Goal: Information Seeking & Learning: Understand process/instructions

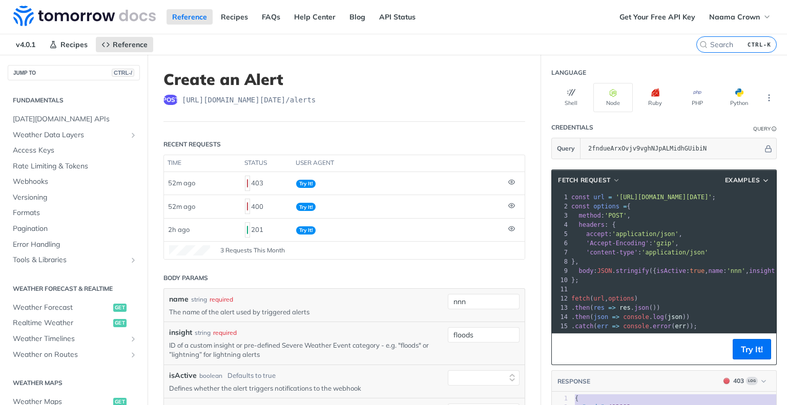
select select "true"
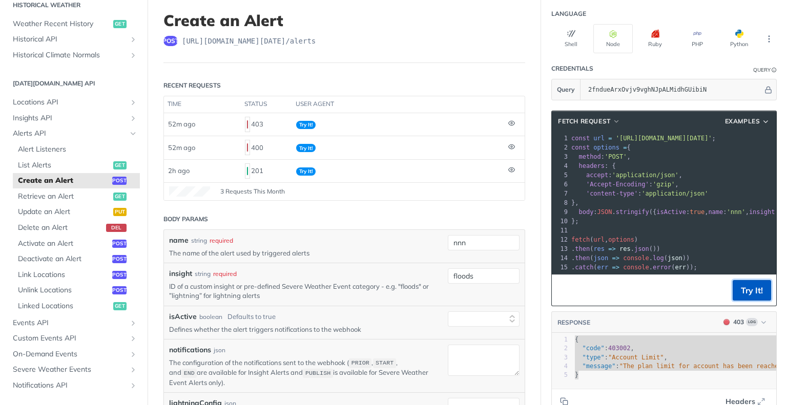
click at [735, 299] on button "Try It!" at bounding box center [752, 290] width 38 height 20
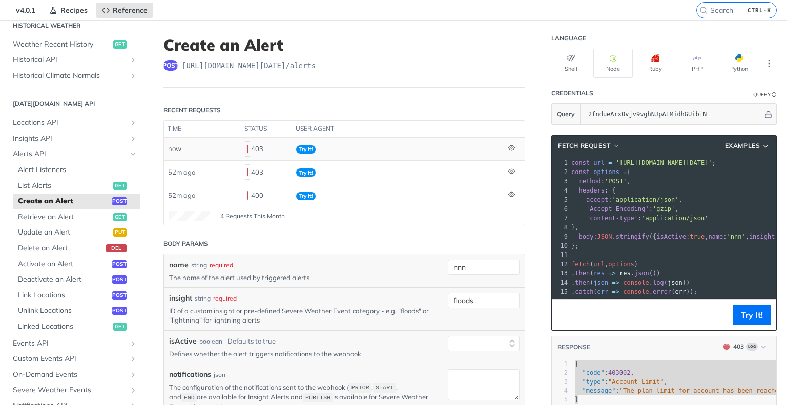
click at [511, 148] on icon at bounding box center [512, 148] width 2 height 2
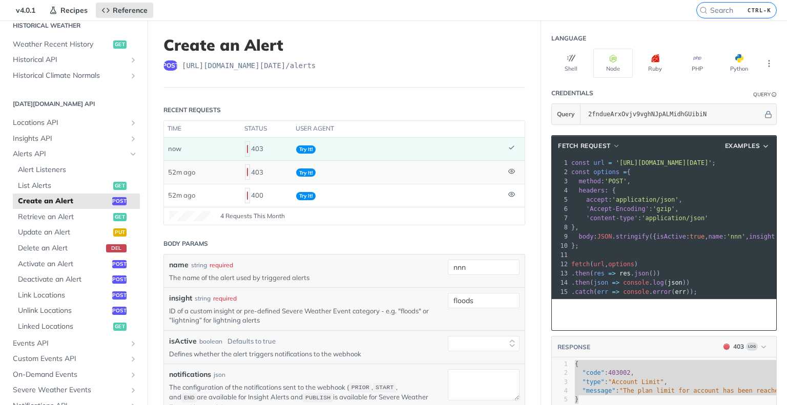
click at [508, 169] on icon at bounding box center [511, 171] width 6 height 5
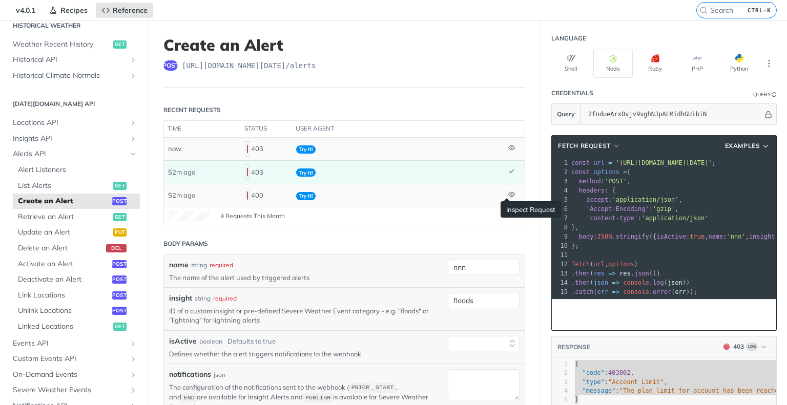
click at [511, 194] on icon at bounding box center [512, 195] width 2 height 2
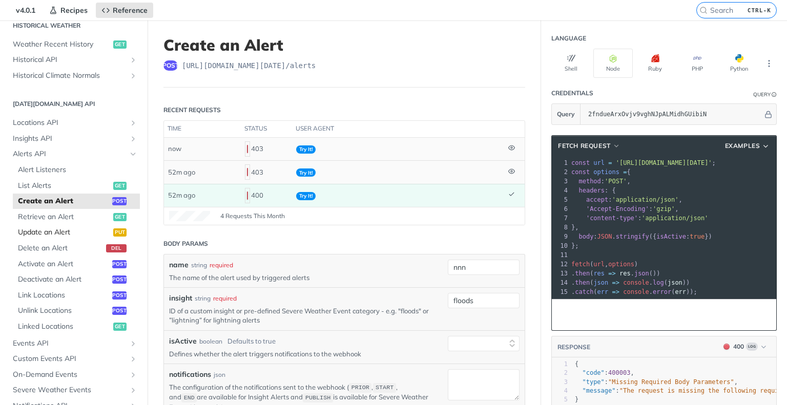
click at [69, 235] on span "Update an Alert" at bounding box center [64, 233] width 93 height 10
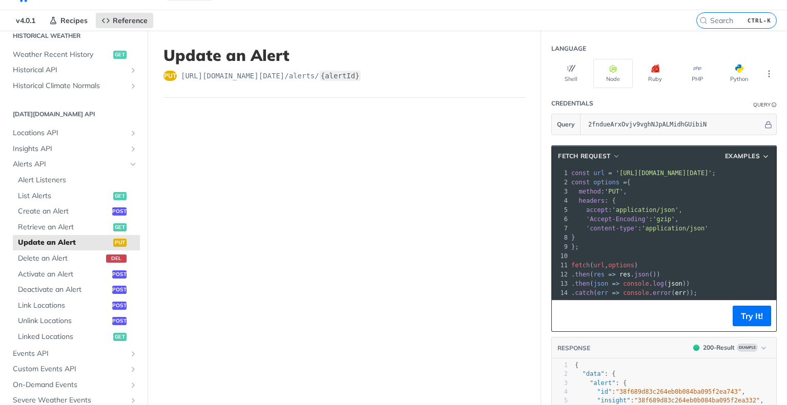
scroll to position [23, 0]
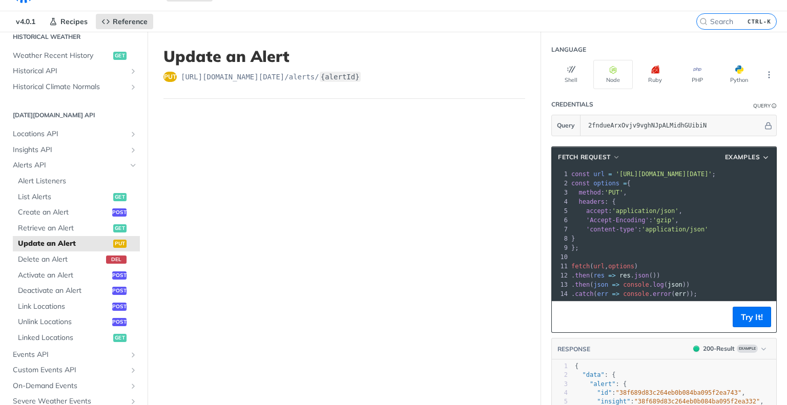
click at [288, 76] on span "[URL][DOMAIN_NAME][DATE] /alerts/ {alertId}" at bounding box center [271, 77] width 180 height 10
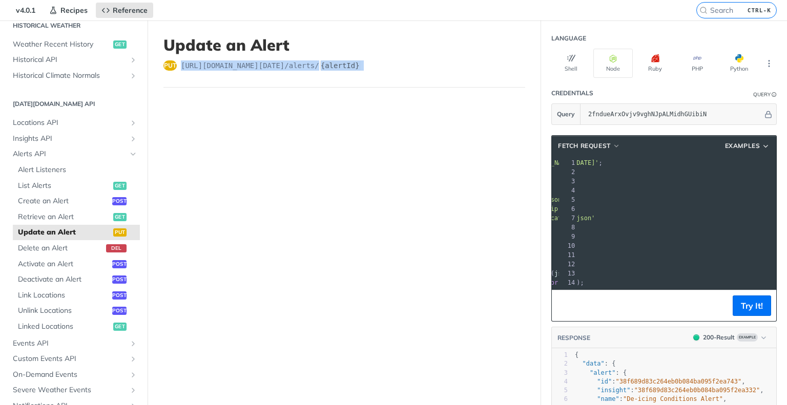
scroll to position [0, 0]
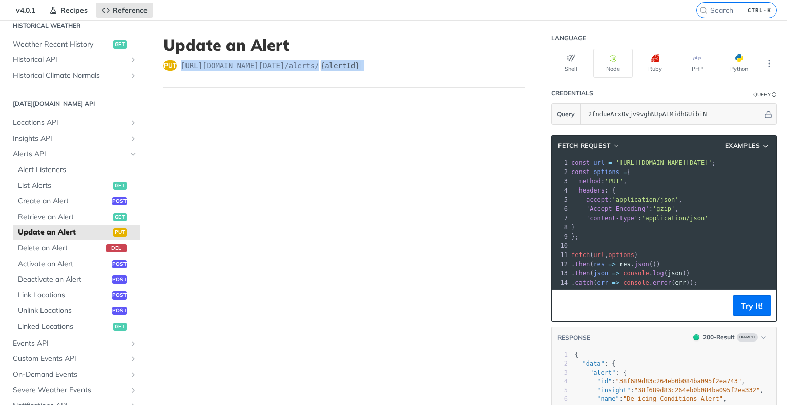
copy span "[URL][DOMAIN_NAME][DATE] /alerts/ {alertId}"
click at [129, 137] on icon "Show subpages for Insights API" at bounding box center [133, 139] width 8 height 8
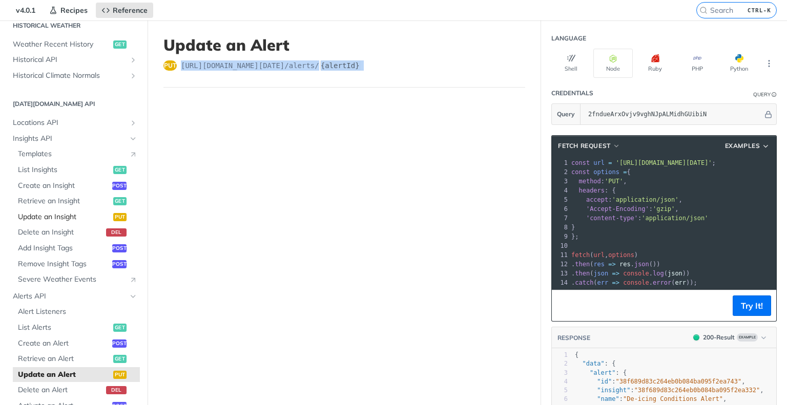
click at [61, 215] on span "Update an Insight" at bounding box center [64, 217] width 93 height 10
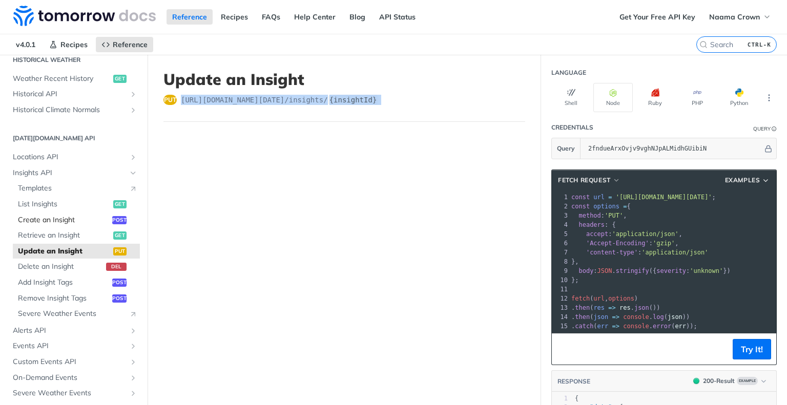
click at [52, 219] on span "Create an Insight" at bounding box center [64, 220] width 92 height 10
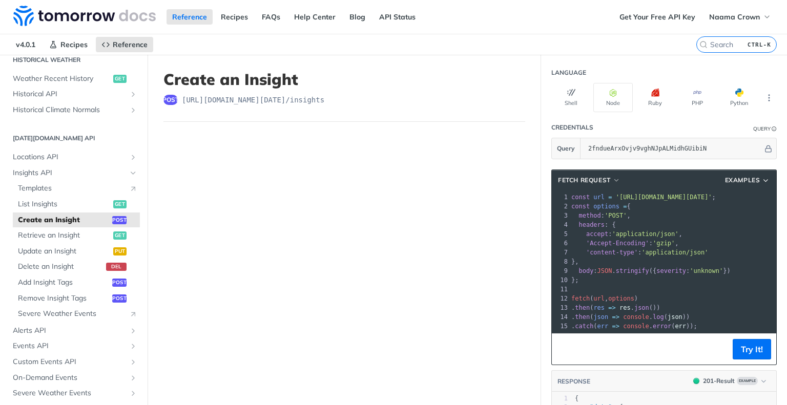
drag, startPoint x: 279, startPoint y: 207, endPoint x: 441, endPoint y: 158, distance: 168.4
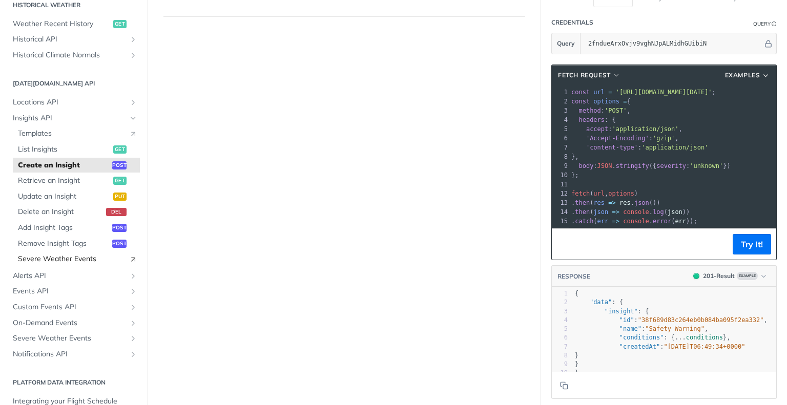
scroll to position [418, 0]
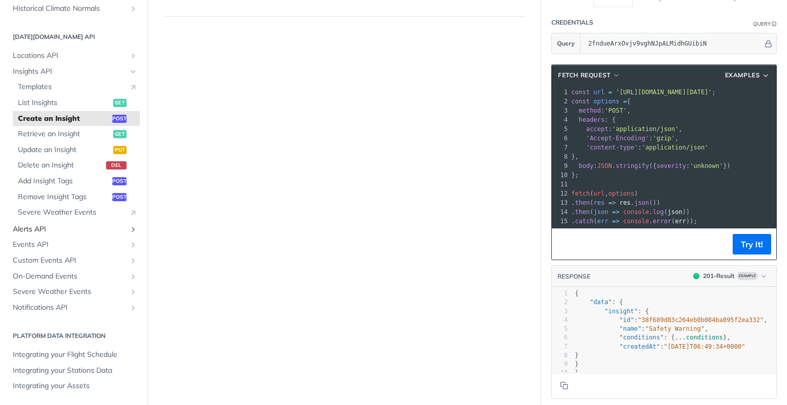
click at [92, 229] on span "Alerts API" at bounding box center [70, 229] width 114 height 10
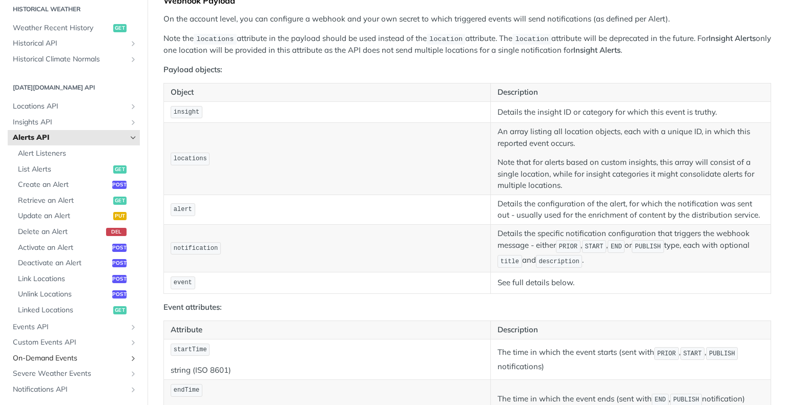
scroll to position [361, 0]
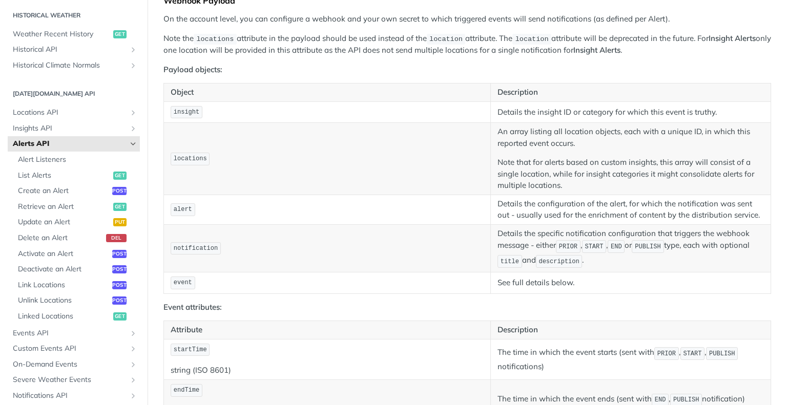
click at [60, 105] on li "Locations API List Locations get Create a Location post Retrieve a Location get…" at bounding box center [74, 112] width 132 height 15
click at [60, 108] on span "Locations API" at bounding box center [70, 113] width 114 height 10
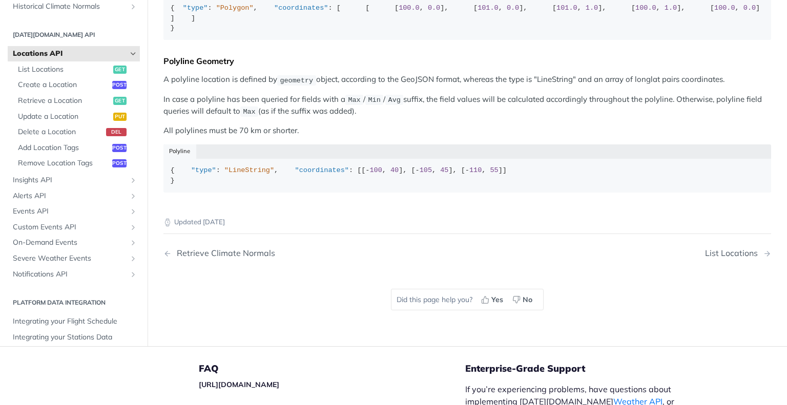
scroll to position [457, 0]
click at [63, 92] on span "Create a Location" at bounding box center [64, 86] width 92 height 10
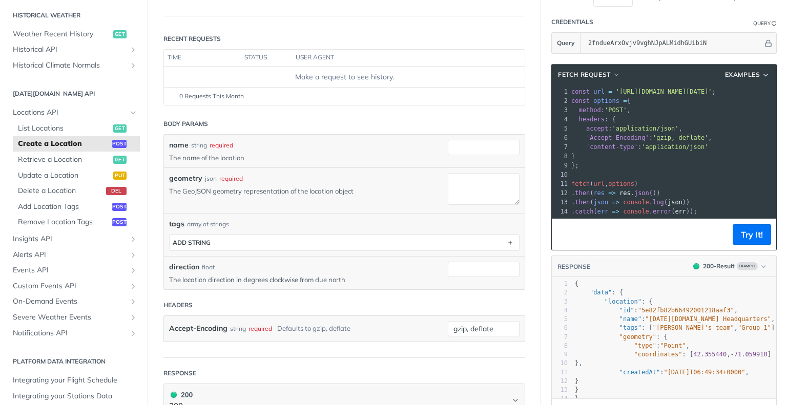
scroll to position [106, 0]
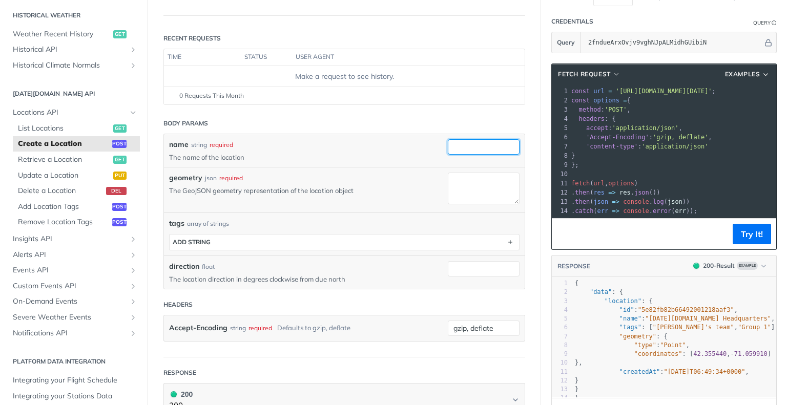
click at [455, 149] on input "name" at bounding box center [484, 146] width 72 height 15
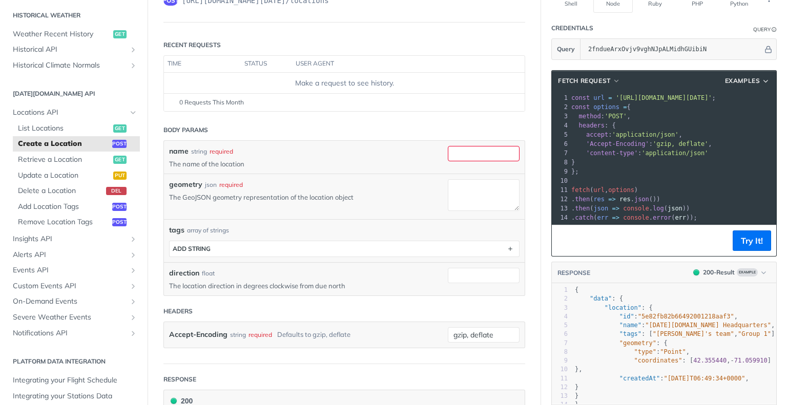
scroll to position [102, 0]
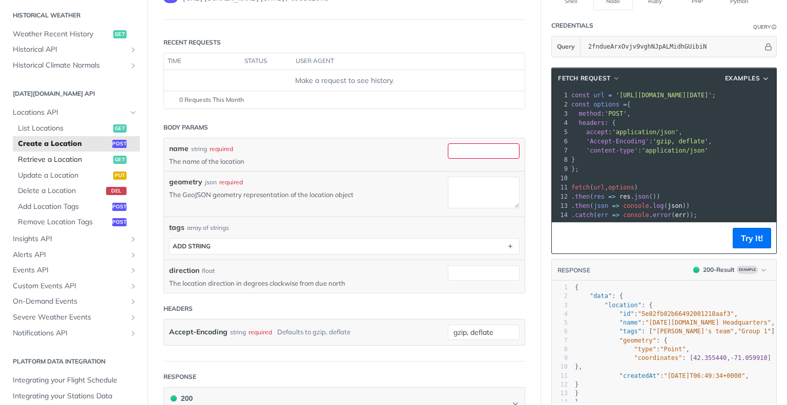
click at [80, 158] on span "Retrieve a Location" at bounding box center [64, 160] width 93 height 10
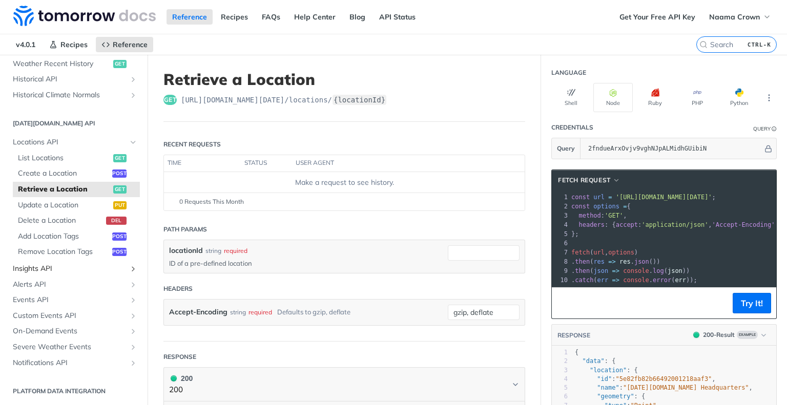
click at [54, 271] on span "Insights API" at bounding box center [70, 269] width 114 height 10
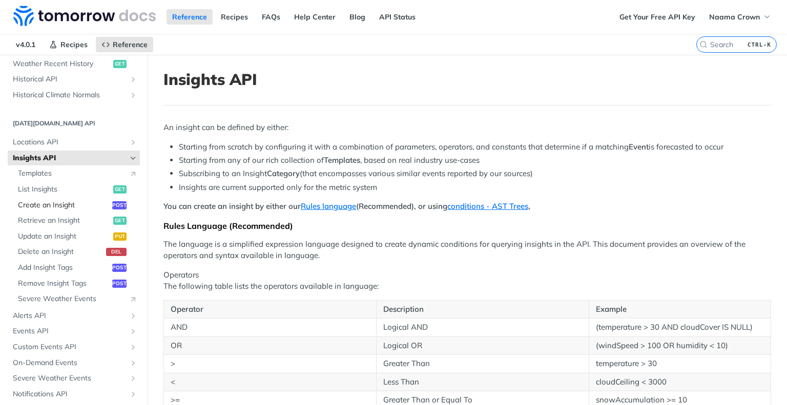
click at [51, 207] on span "Create an Insight" at bounding box center [64, 205] width 92 height 10
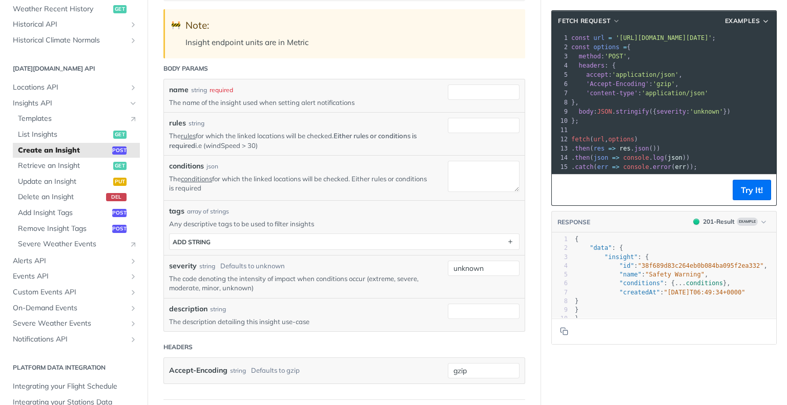
scroll to position [203, 0]
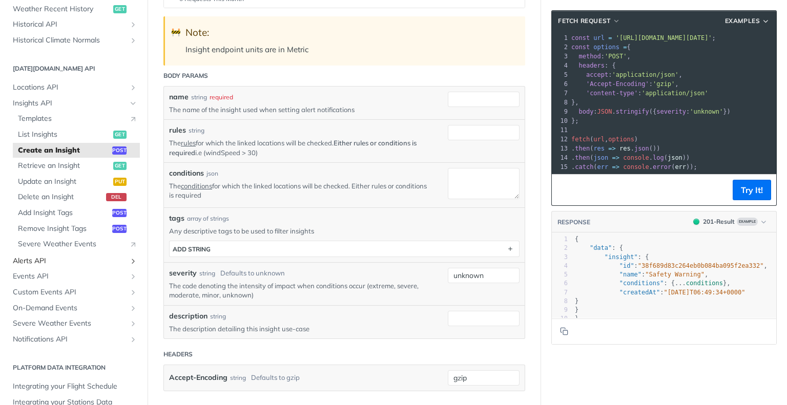
click at [44, 262] on span "Alerts API" at bounding box center [70, 261] width 114 height 10
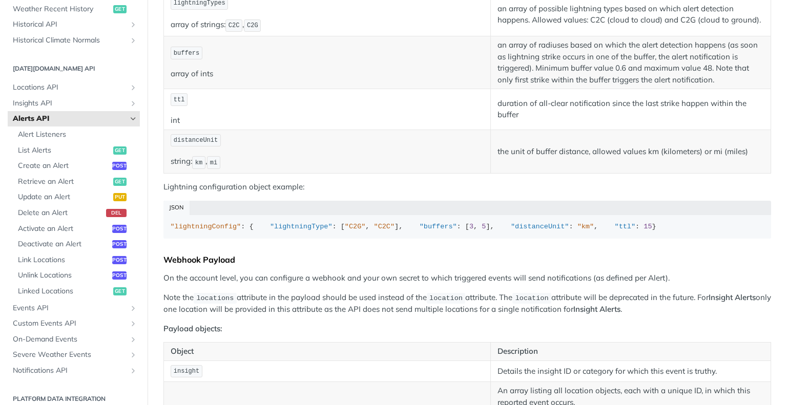
scroll to position [677, 0]
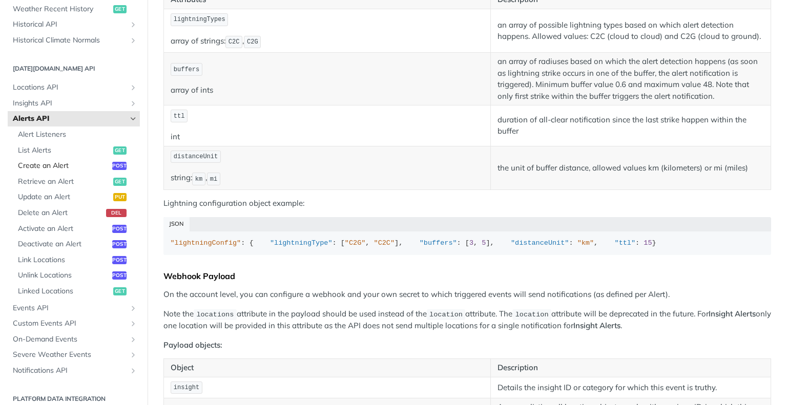
click at [46, 166] on span "Create an Alert" at bounding box center [64, 166] width 92 height 10
select select "true"
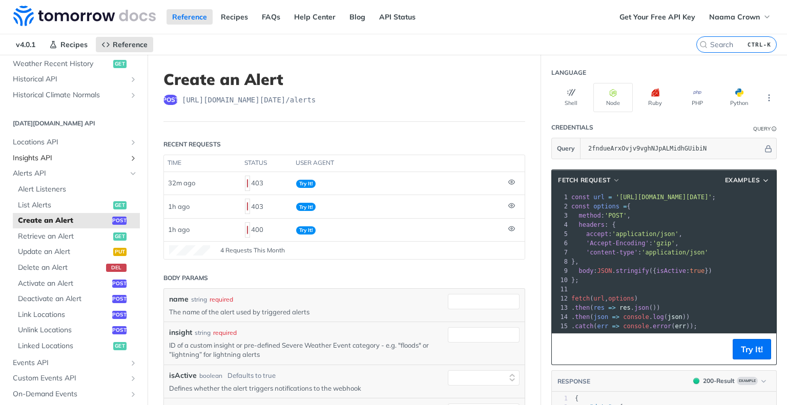
click at [38, 154] on span "Insights API" at bounding box center [70, 158] width 114 height 10
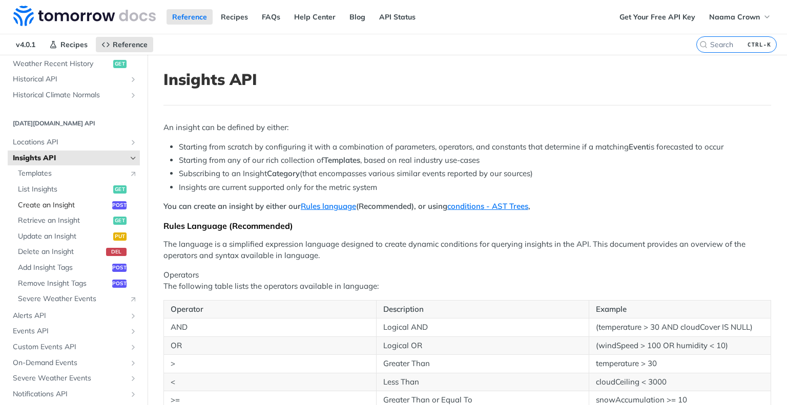
click at [40, 203] on span "Create an Insight" at bounding box center [64, 205] width 92 height 10
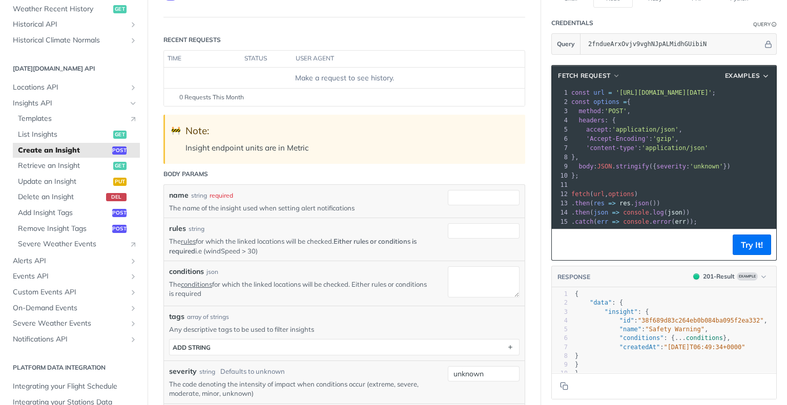
scroll to position [49, 0]
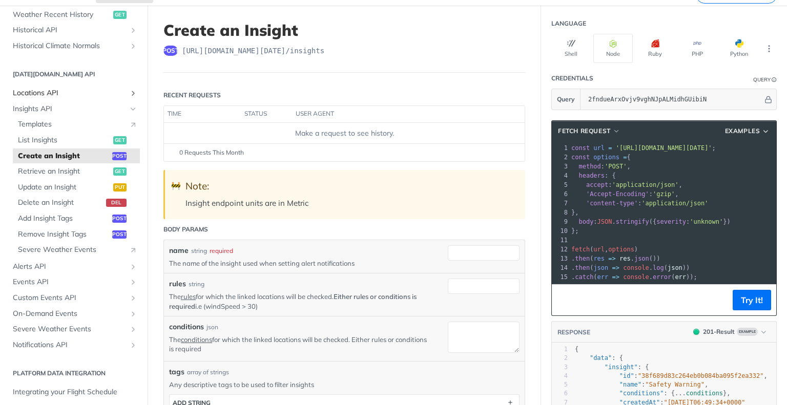
click at [66, 95] on span "Locations API" at bounding box center [70, 93] width 114 height 10
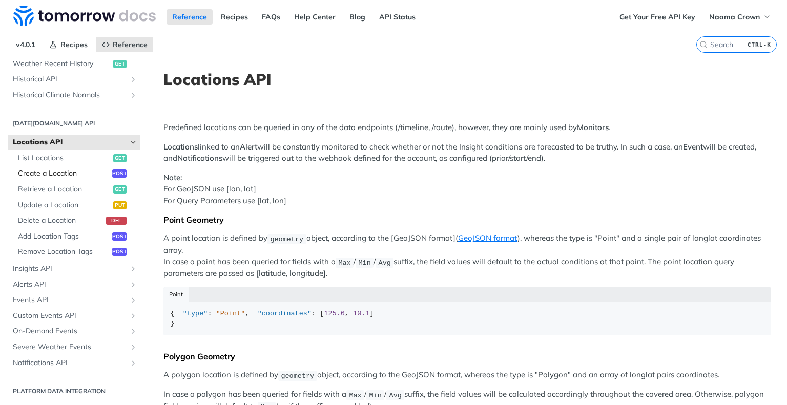
click at [55, 172] on span "Create a Location" at bounding box center [64, 174] width 92 height 10
